Goal: Information Seeking & Learning: Learn about a topic

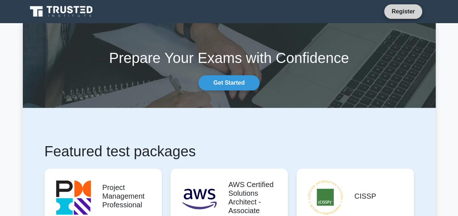
click at [407, 8] on link "Register" at bounding box center [403, 11] width 32 height 9
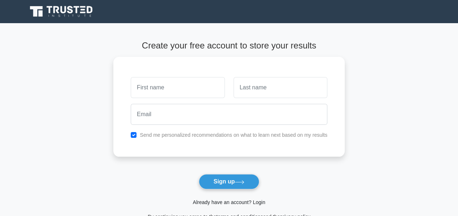
click at [210, 202] on link "Already have an account? Login" at bounding box center [229, 203] width 72 height 6
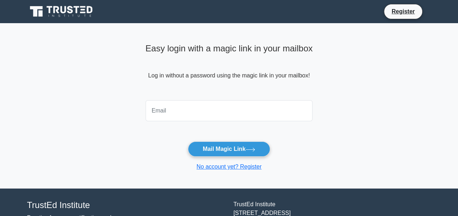
click at [185, 116] on input "email" at bounding box center [229, 110] width 167 height 21
type input "awimbonokelvin22@gmail.com"
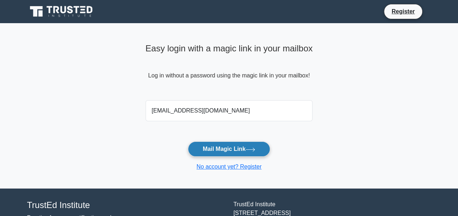
click at [204, 151] on button "Mail Magic Link" at bounding box center [229, 149] width 82 height 15
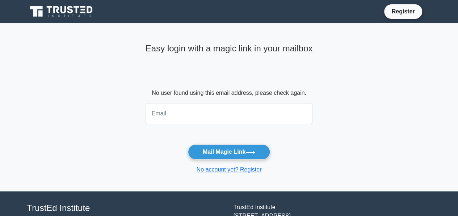
click at [159, 110] on input "email" at bounding box center [229, 113] width 167 height 21
type input "awimbonokelvin22@gmail.com"
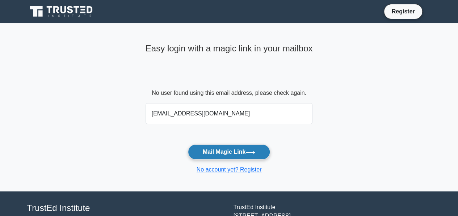
click at [204, 154] on button "Mail Magic Link" at bounding box center [229, 152] width 82 height 15
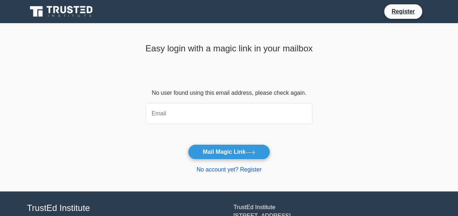
click at [212, 171] on link "No account yet? Register" at bounding box center [229, 170] width 65 height 6
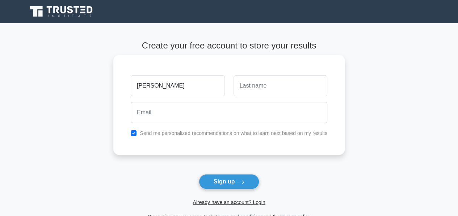
type input "Kelvin"
click at [264, 88] on input "text" at bounding box center [281, 85] width 94 height 21
type input "Awimbono"
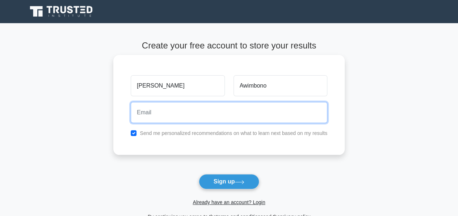
click at [152, 119] on input "email" at bounding box center [229, 112] width 197 height 21
type input "awimbonokelvin22@gmail.com"
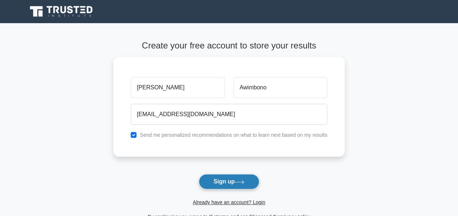
click at [236, 181] on button "Sign up" at bounding box center [229, 181] width 61 height 15
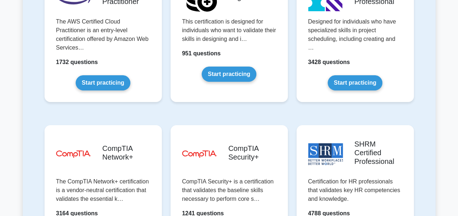
scroll to position [1333, 0]
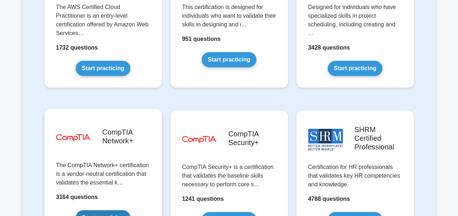
click at [93, 210] on link "Start practicing" at bounding box center [103, 217] width 55 height 15
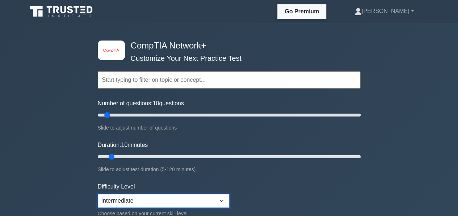
click at [221, 199] on select "Beginner Intermediate Expert" at bounding box center [163, 201] width 131 height 14
click at [98, 194] on select "Beginner Intermediate Expert" at bounding box center [163, 201] width 131 height 14
select select "beginner"
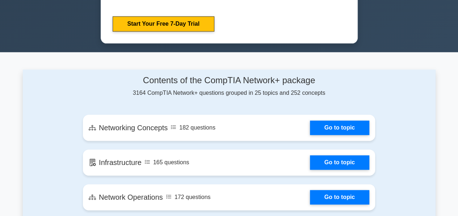
scroll to position [420, 0]
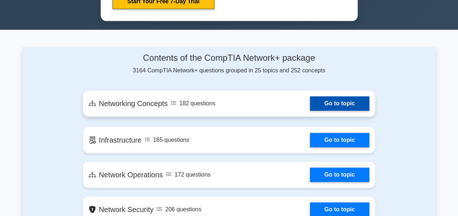
click at [332, 102] on link "Go to topic" at bounding box center [339, 103] width 59 height 14
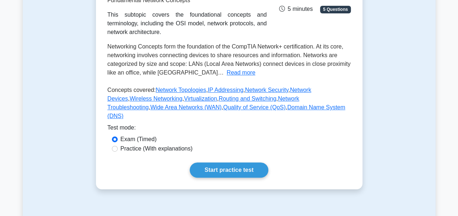
scroll to position [130, 0]
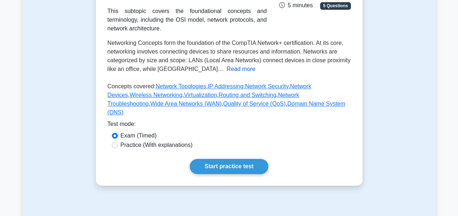
click at [227, 74] on button "Read more" at bounding box center [241, 69] width 29 height 9
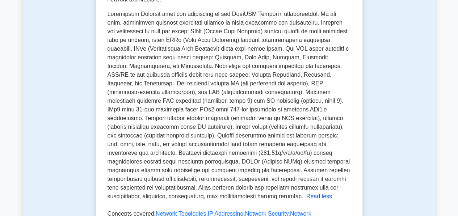
scroll to position [145, 0]
